Goal: Navigation & Orientation: Find specific page/section

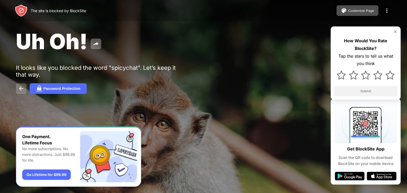
click at [18, 92] on img at bounding box center [21, 89] width 6 height 6
click at [20, 90] on img at bounding box center [21, 89] width 6 height 6
click at [59, 13] on div "The site is blocked by BlockSite" at bounding box center [58, 10] width 55 height 5
click at [355, 11] on div "Customize Page" at bounding box center [361, 11] width 26 height 4
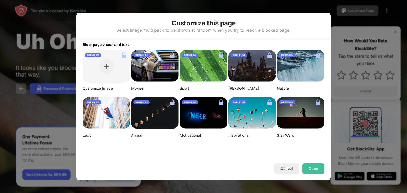
click at [52, 95] on div at bounding box center [203, 96] width 407 height 193
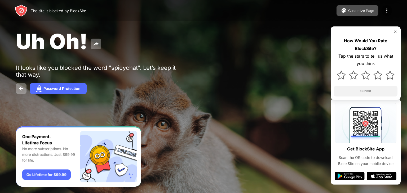
click at [40, 5] on div "The site is blocked by BlockSite" at bounding box center [50, 10] width 71 height 13
click at [98, 44] on img at bounding box center [96, 44] width 6 height 6
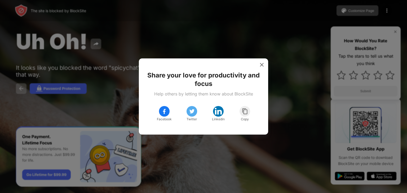
click at [121, 88] on div at bounding box center [203, 96] width 407 height 193
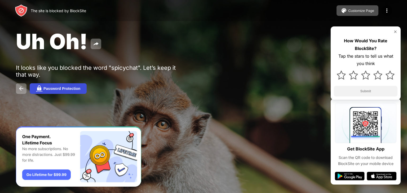
click at [55, 89] on div "Password Protection" at bounding box center [61, 89] width 37 height 4
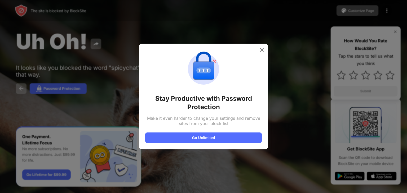
click at [12, 96] on div at bounding box center [203, 96] width 407 height 193
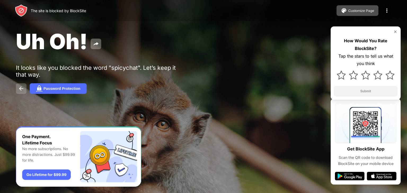
click at [23, 90] on img at bounding box center [21, 89] width 6 height 6
